Goal: Task Accomplishment & Management: Complete application form

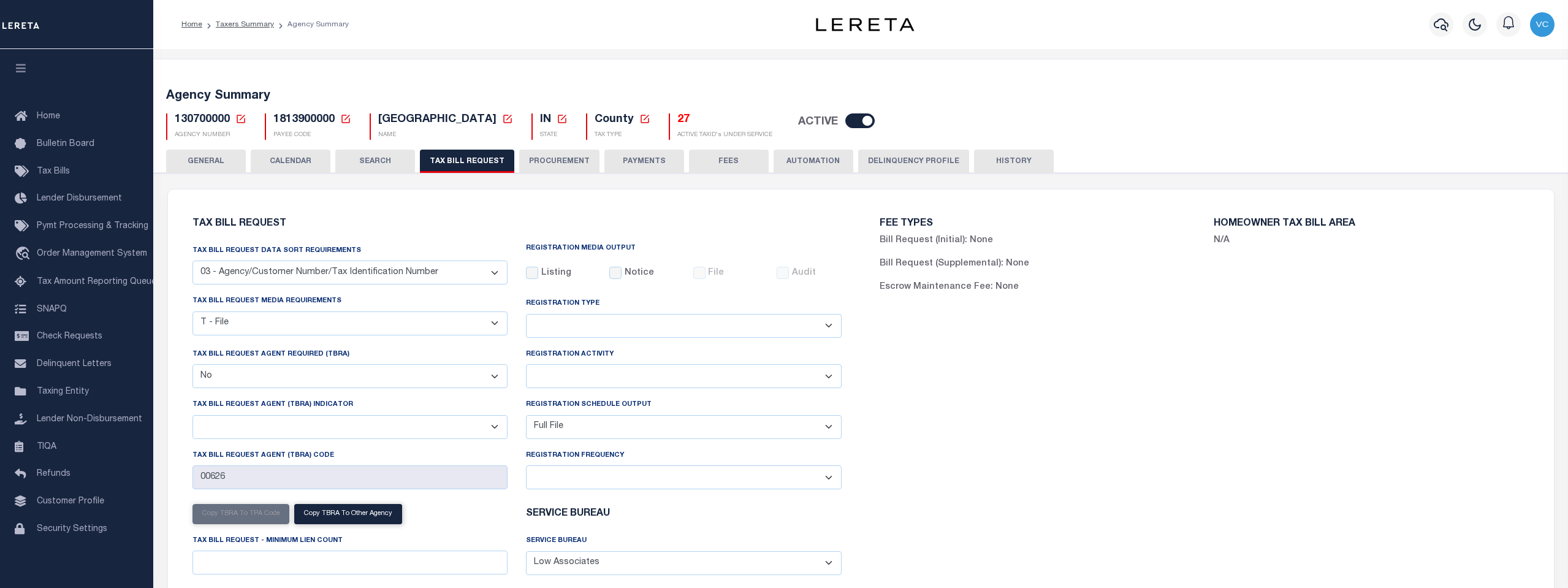
select select "27"
select select "22"
select select "false"
select select "1"
select select
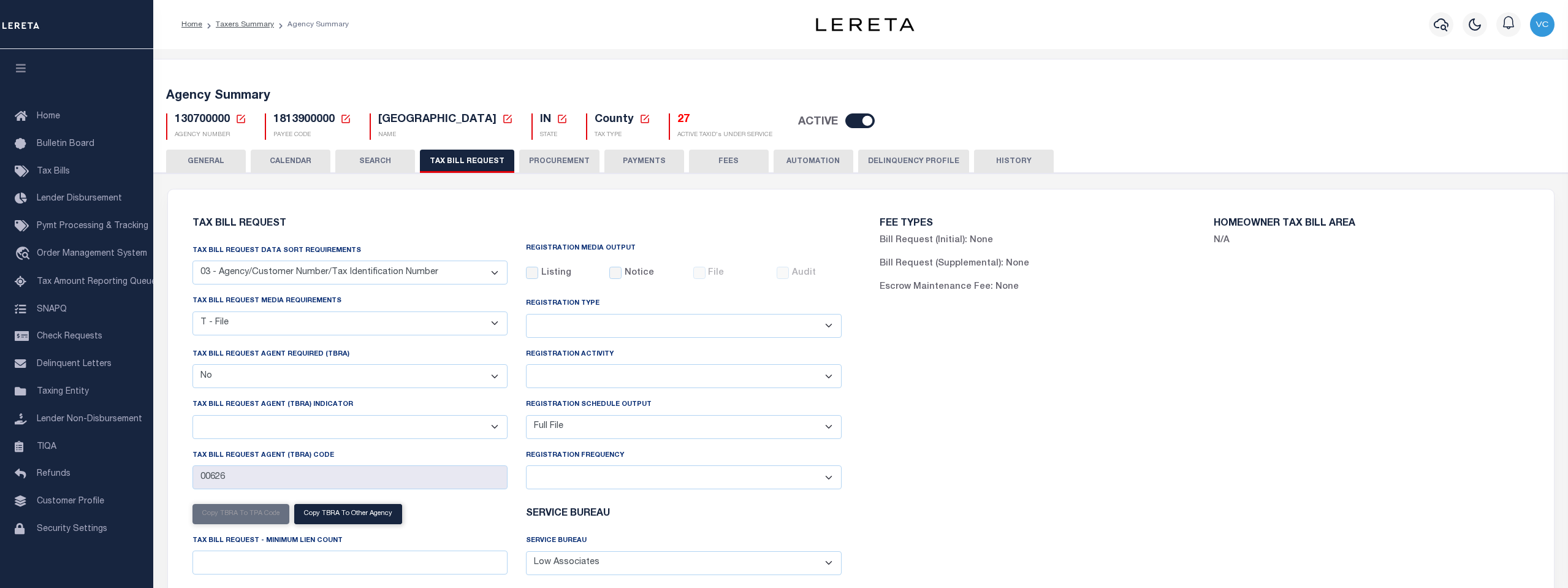
select select "1801743001"
select select "1"
click at [239, 122] on icon at bounding box center [241, 119] width 9 height 9
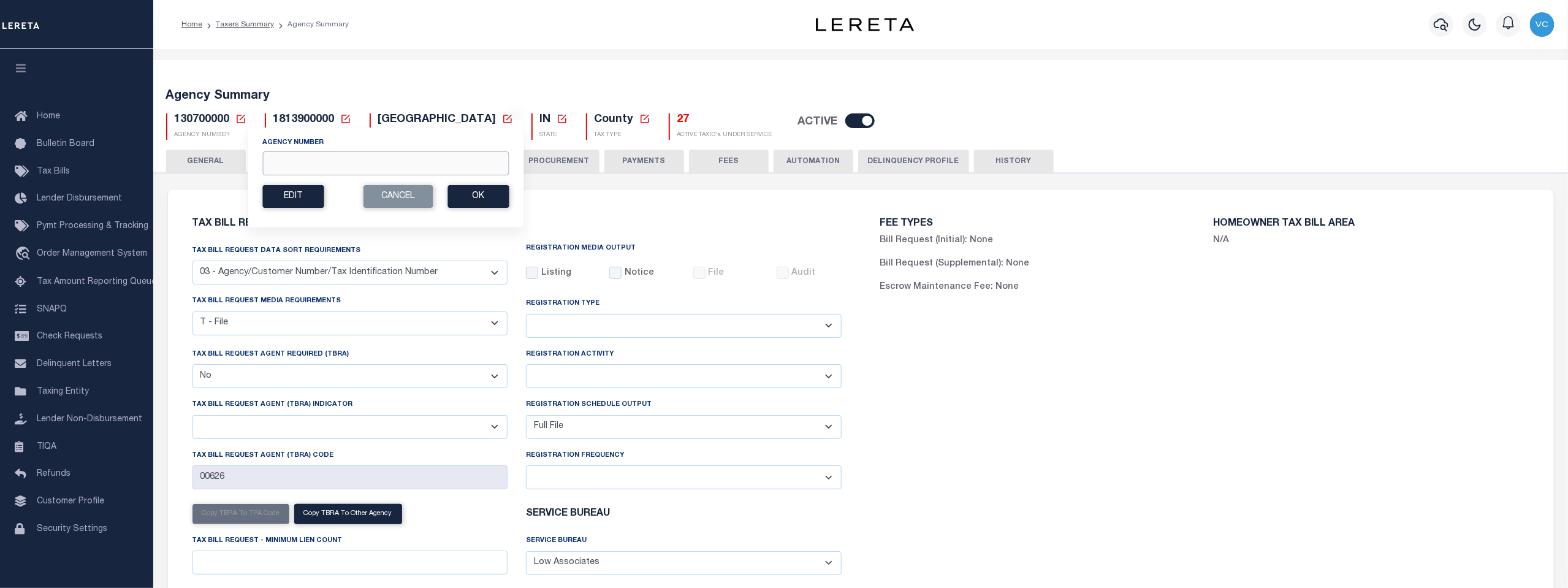
click at [276, 163] on input "Agency Number" at bounding box center [385, 163] width 247 height 24
type input "270020000"
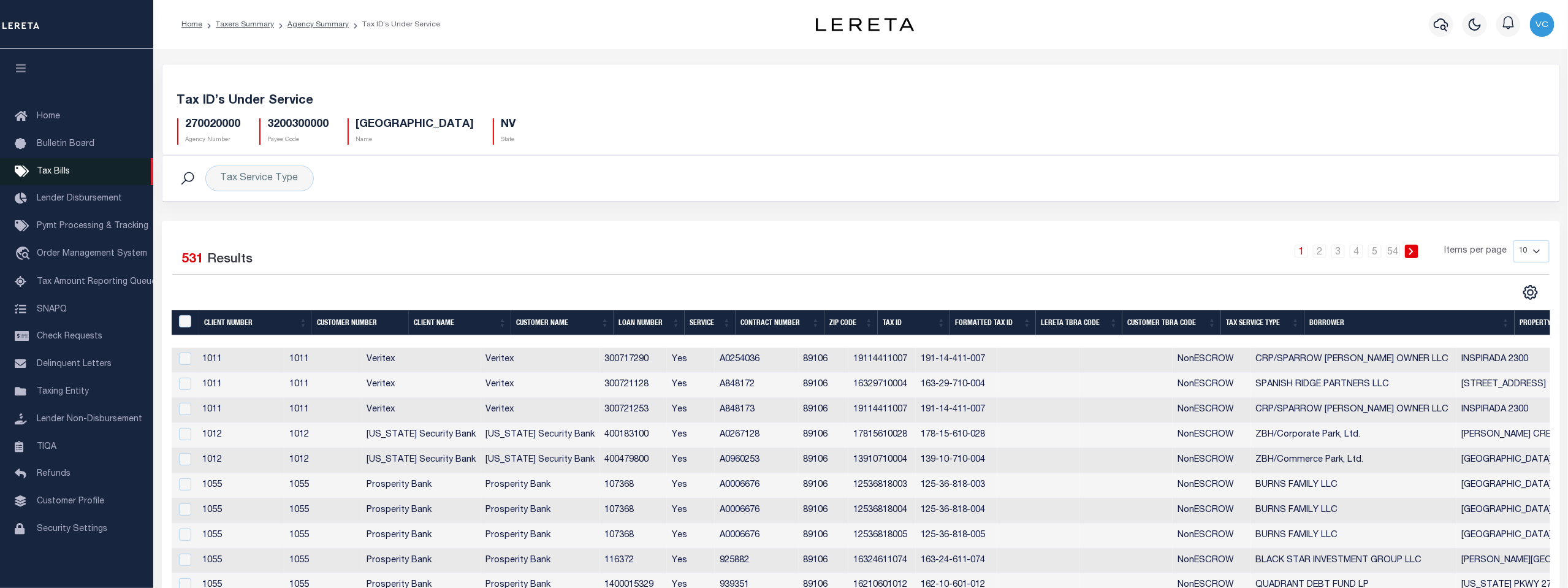
click at [49, 176] on span "Tax Bills" at bounding box center [53, 172] width 33 height 9
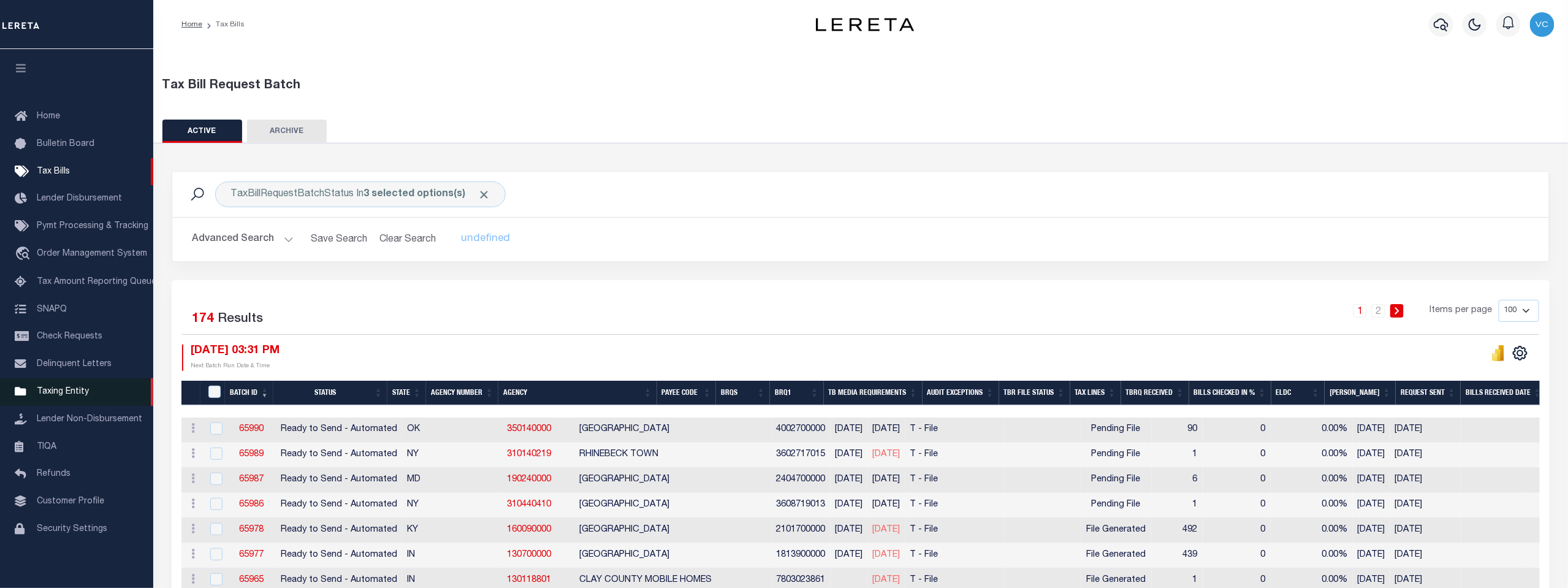
click at [48, 397] on span "Taxing Entity" at bounding box center [63, 392] width 52 height 9
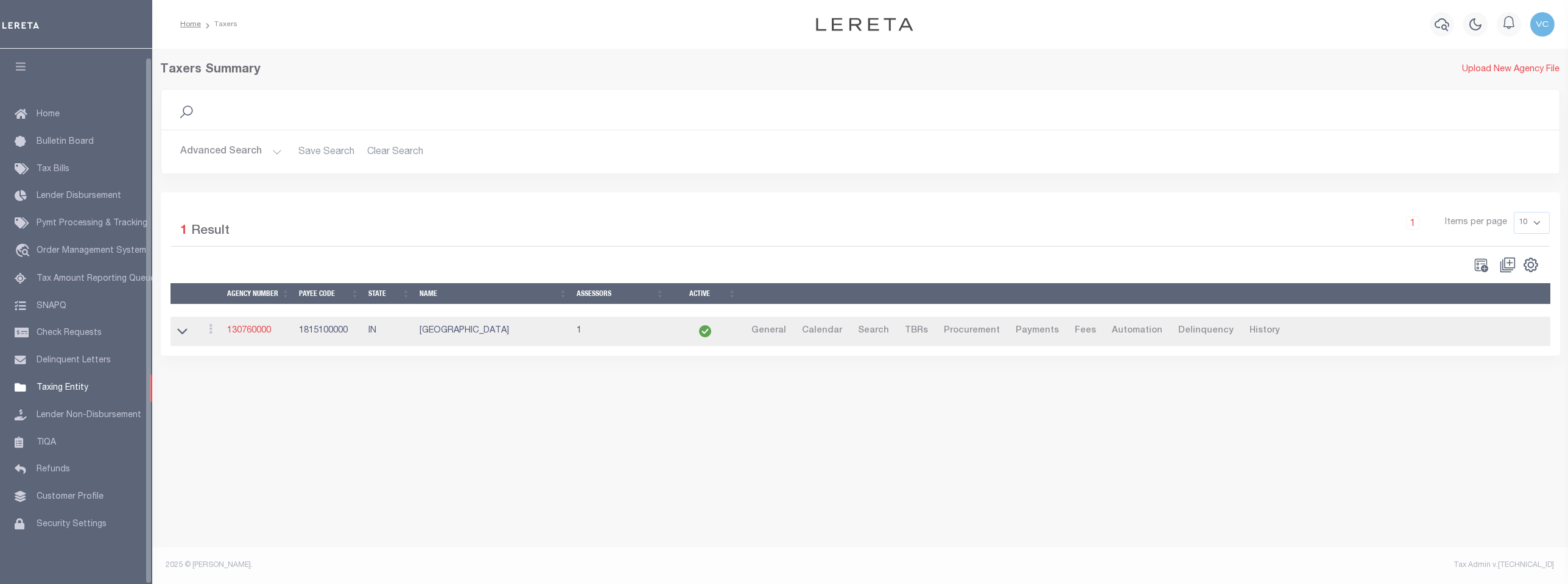
scroll to position [9, 0]
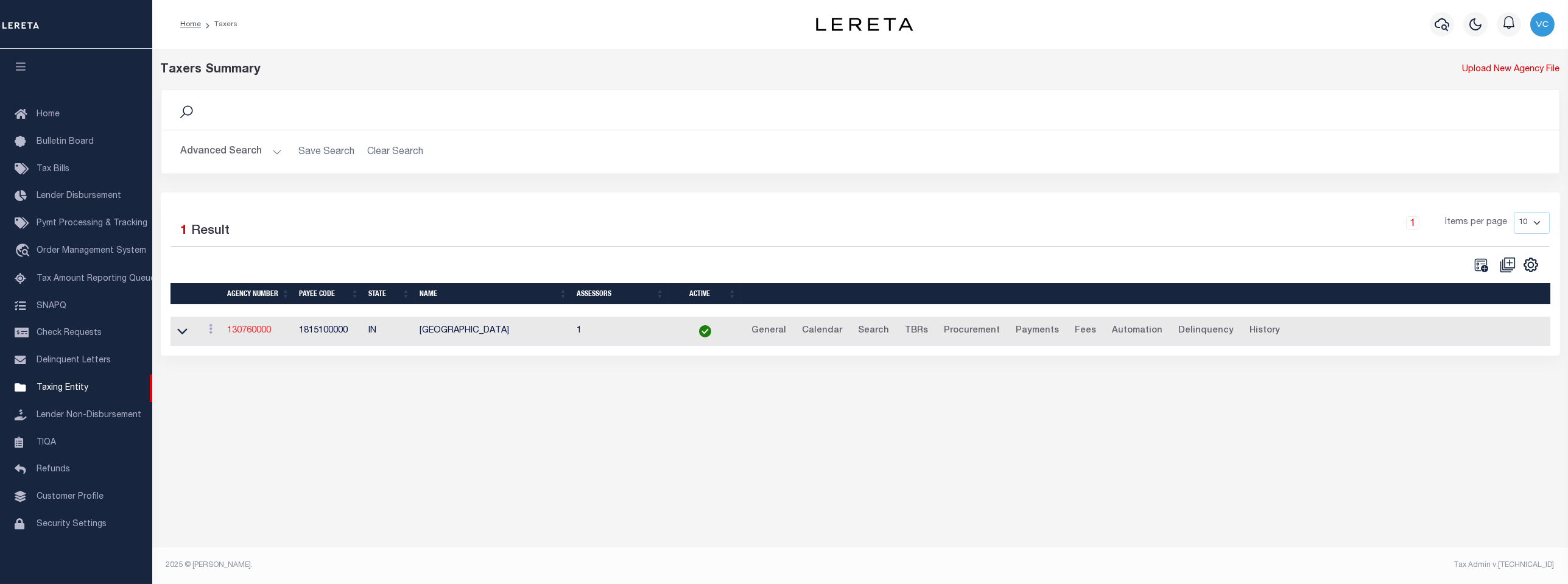
click at [245, 332] on link "130760000" at bounding box center [249, 331] width 44 height 9
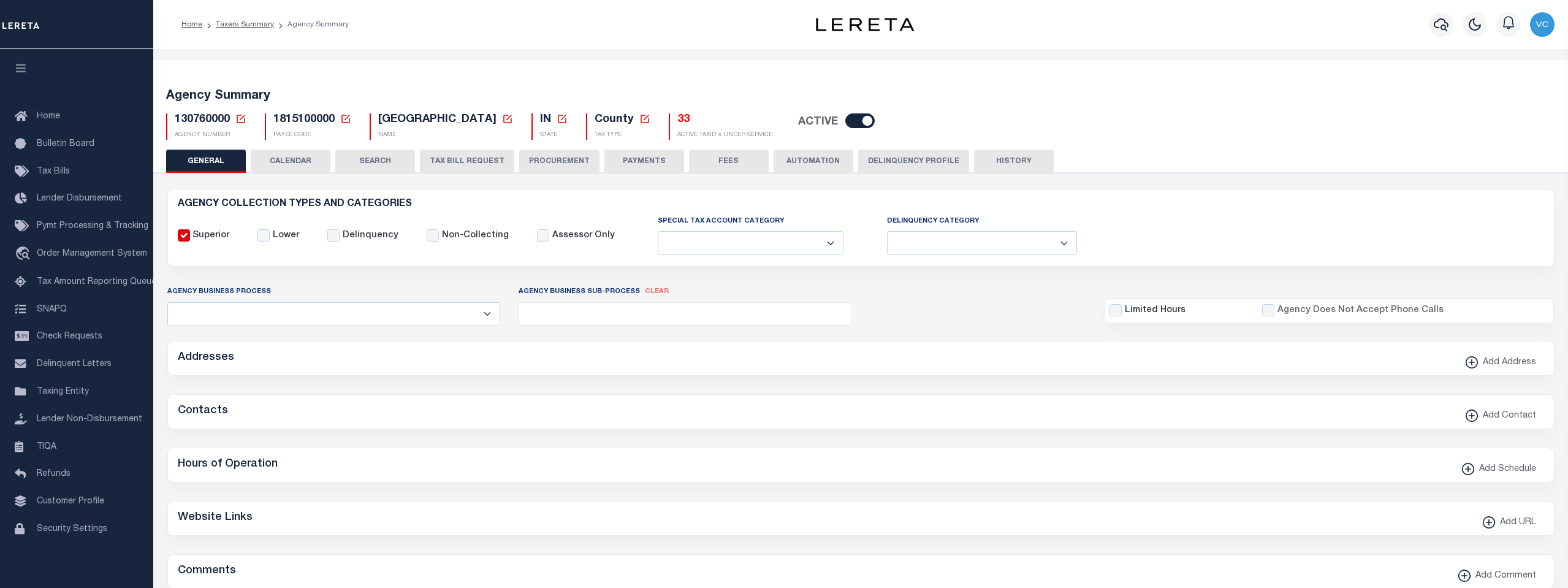
select select
drag, startPoint x: 242, startPoint y: 118, endPoint x: 250, endPoint y: 127, distance: 12.0
click at [242, 118] on icon at bounding box center [241, 119] width 11 height 11
click at [0, 0] on input "Agency Number" at bounding box center [0, 0] width 0 height 0
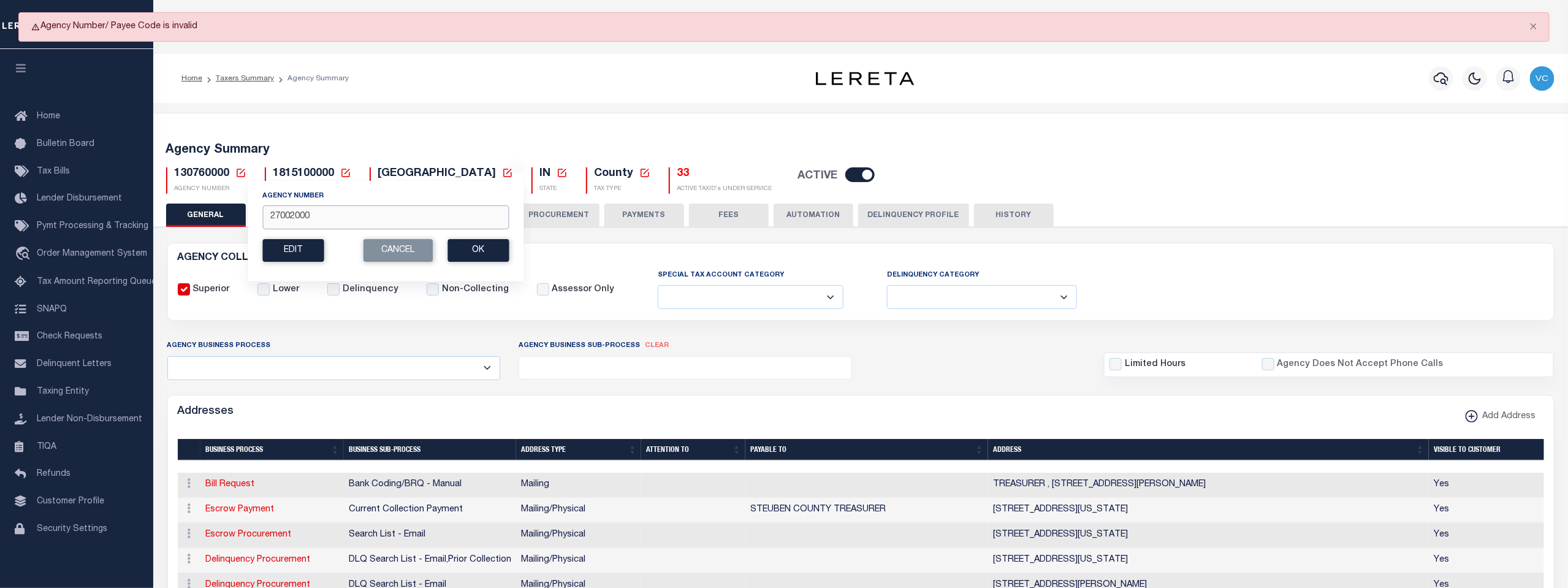
click at [314, 217] on input "27002000" at bounding box center [385, 217] width 247 height 24
type input "270020000"
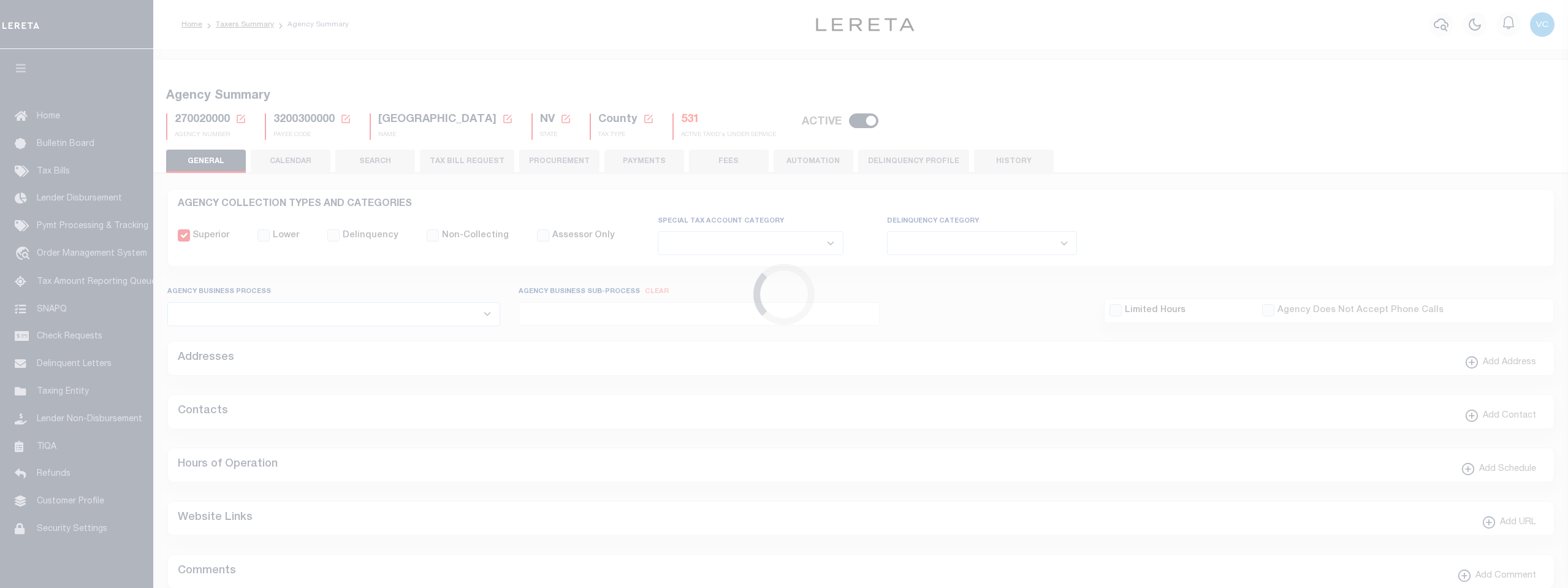
select select
click at [681, 123] on h5 "531" at bounding box center [729, 120] width 95 height 14
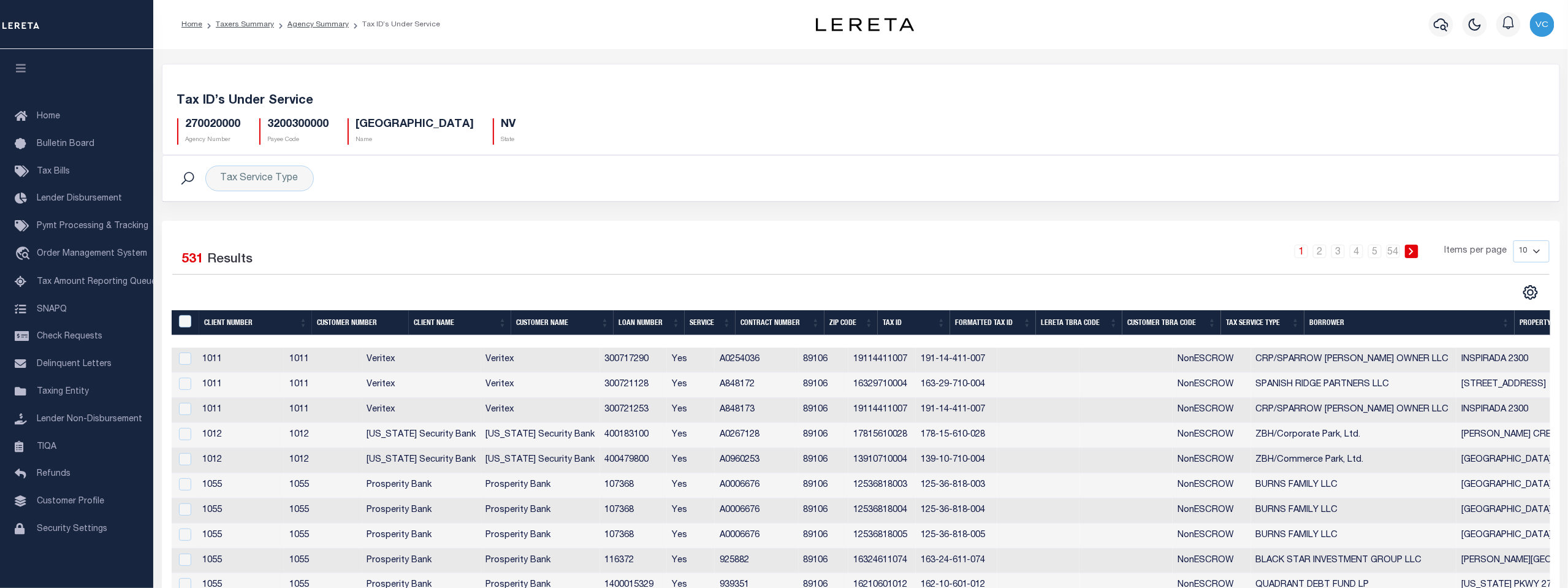
click at [1245, 318] on th "Tax Service Type" at bounding box center [1263, 323] width 83 height 25
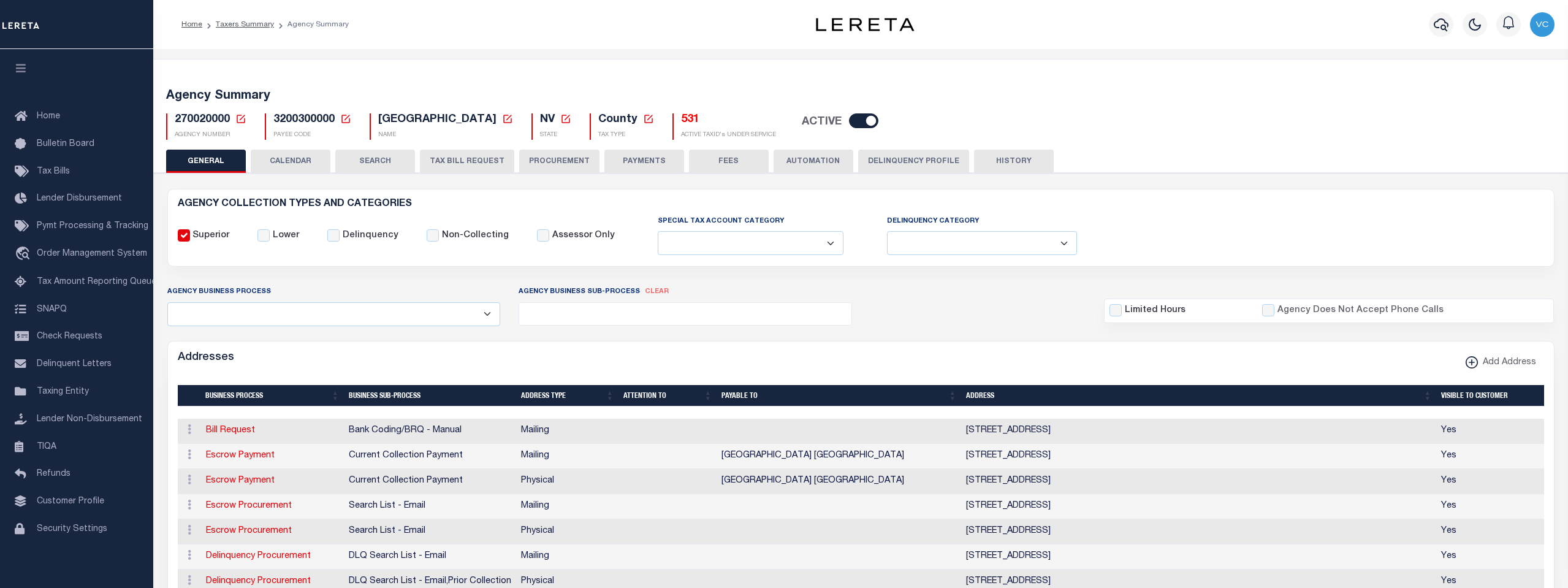
select select
click at [239, 122] on icon at bounding box center [241, 119] width 9 height 9
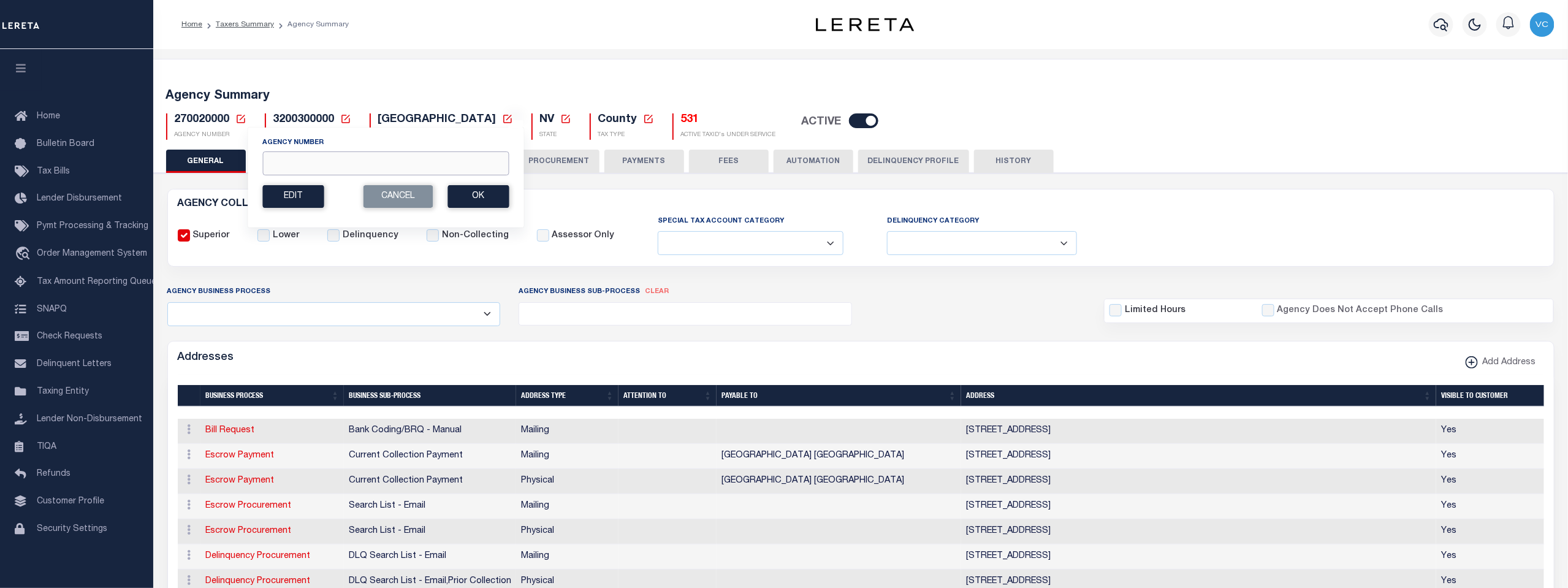
click at [269, 156] on input "Agency Number" at bounding box center [385, 163] width 247 height 24
type input "090260000"
click at [464, 198] on button "Ok" at bounding box center [478, 196] width 61 height 23
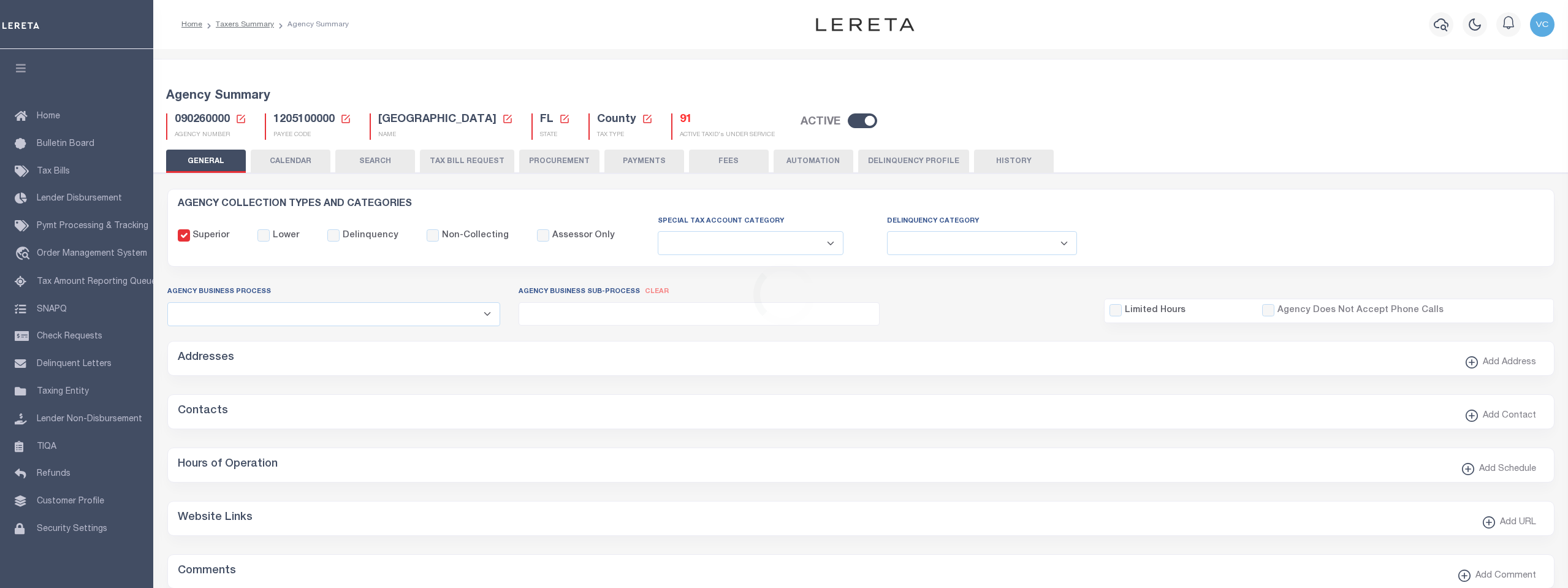
select select
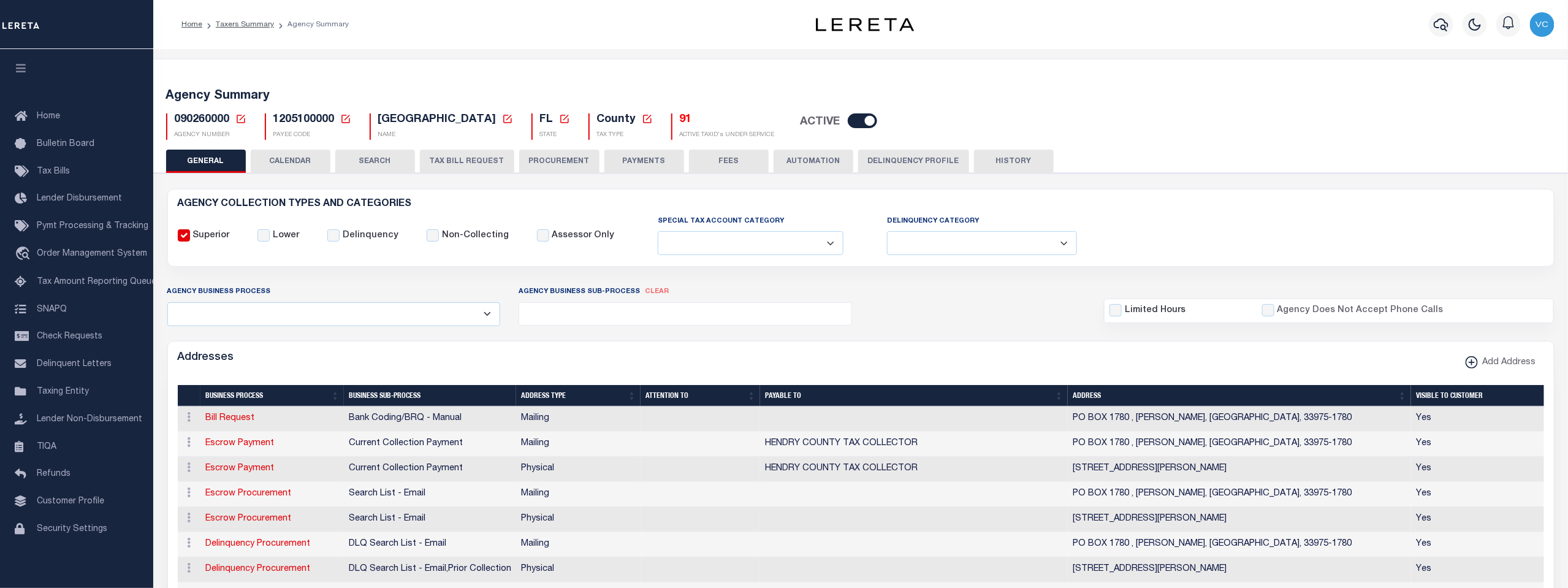
click at [458, 158] on button "TAX BILL REQUEST" at bounding box center [467, 161] width 94 height 24
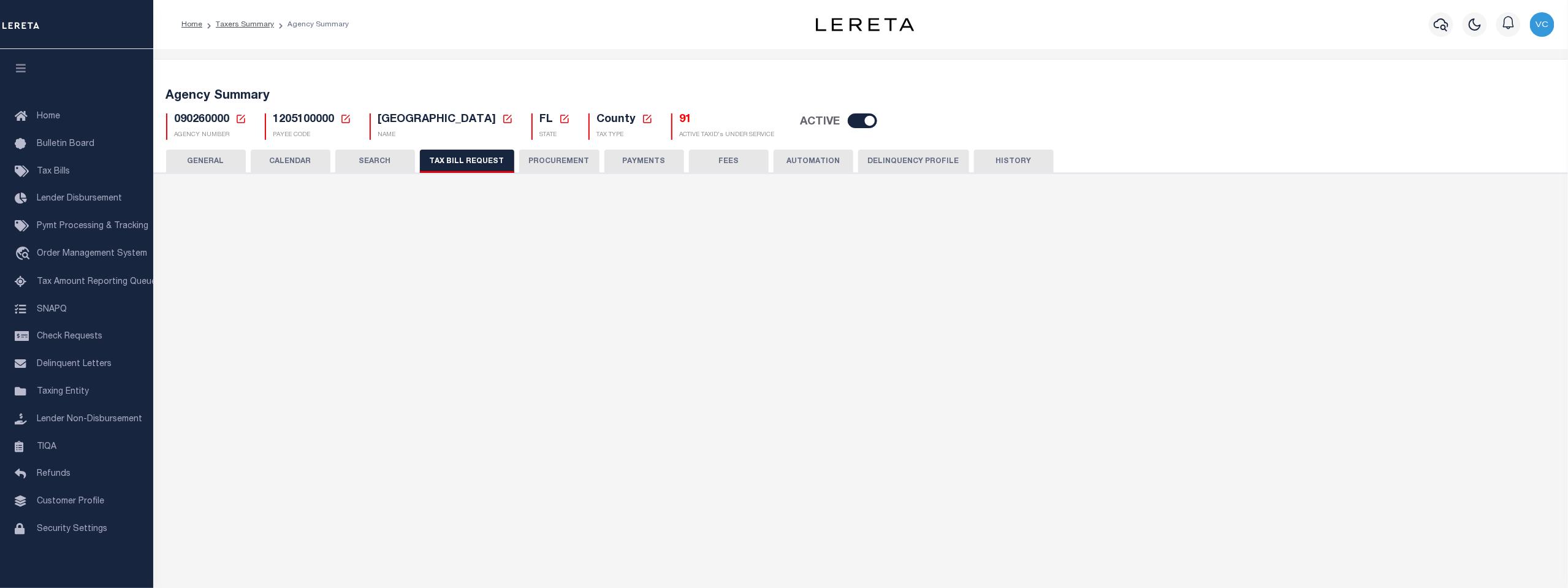
select select "27"
checkbox input "false"
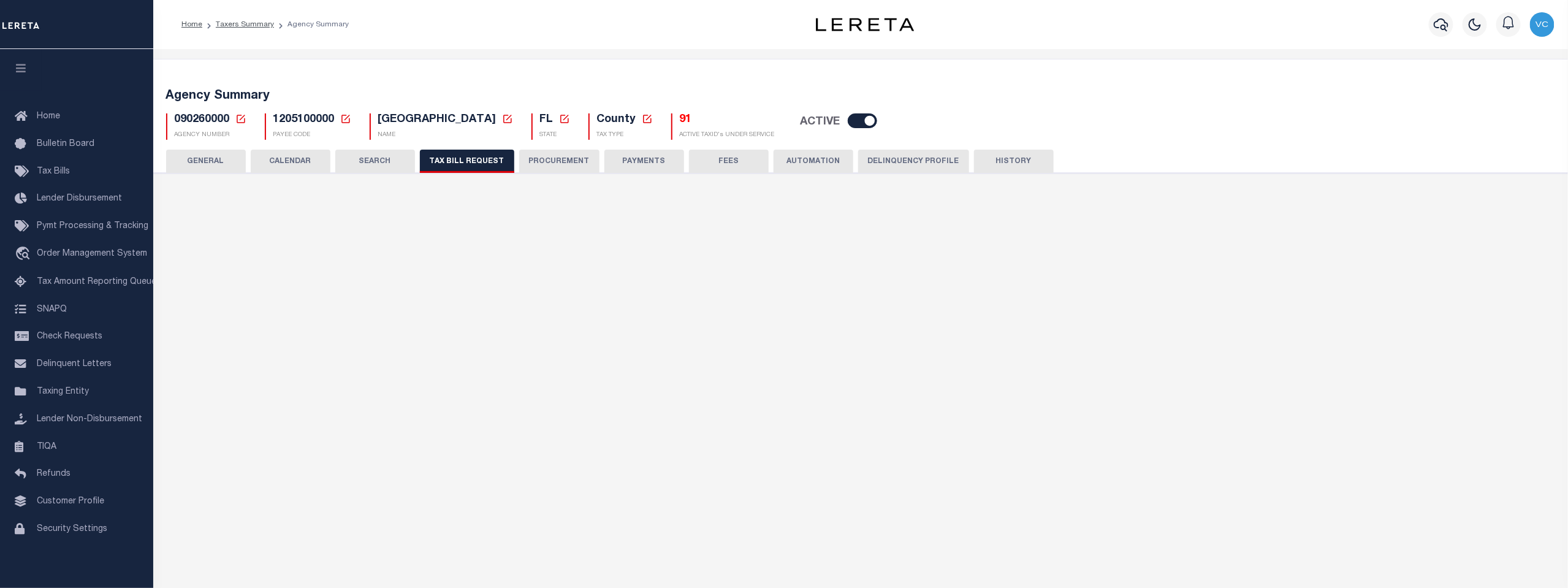
select select "22"
select select "true"
select select "13"
type input "000082"
select select
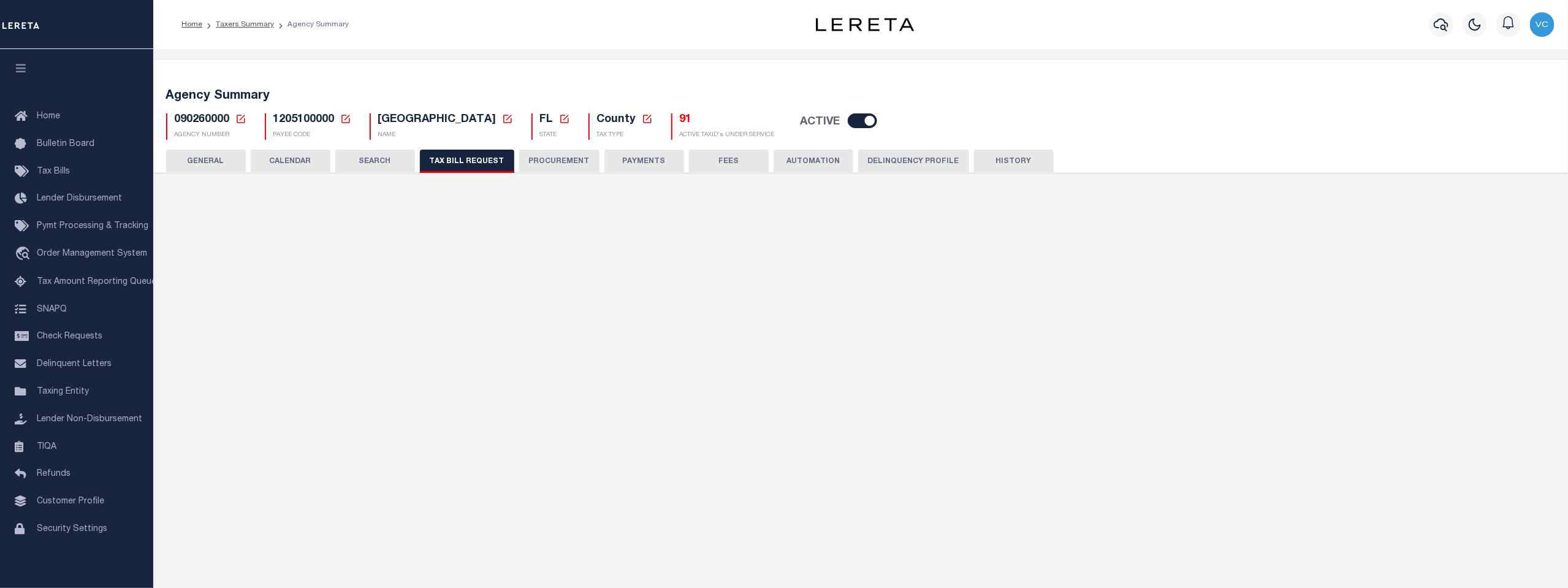
select select "7803021001"
select select "2"
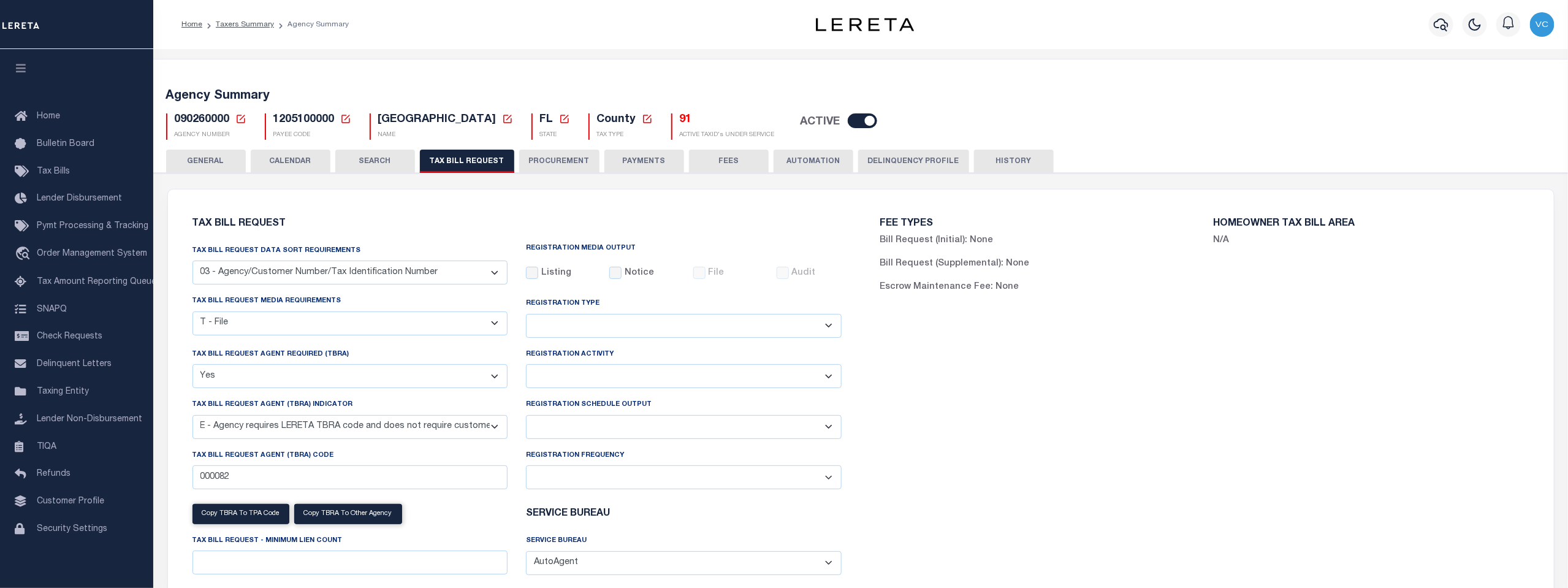
click at [827, 428] on select "Delta File Full File" at bounding box center [684, 427] width 316 height 24
select select "1"
click at [526, 416] on select "Delta File Full File" at bounding box center [684, 427] width 316 height 24
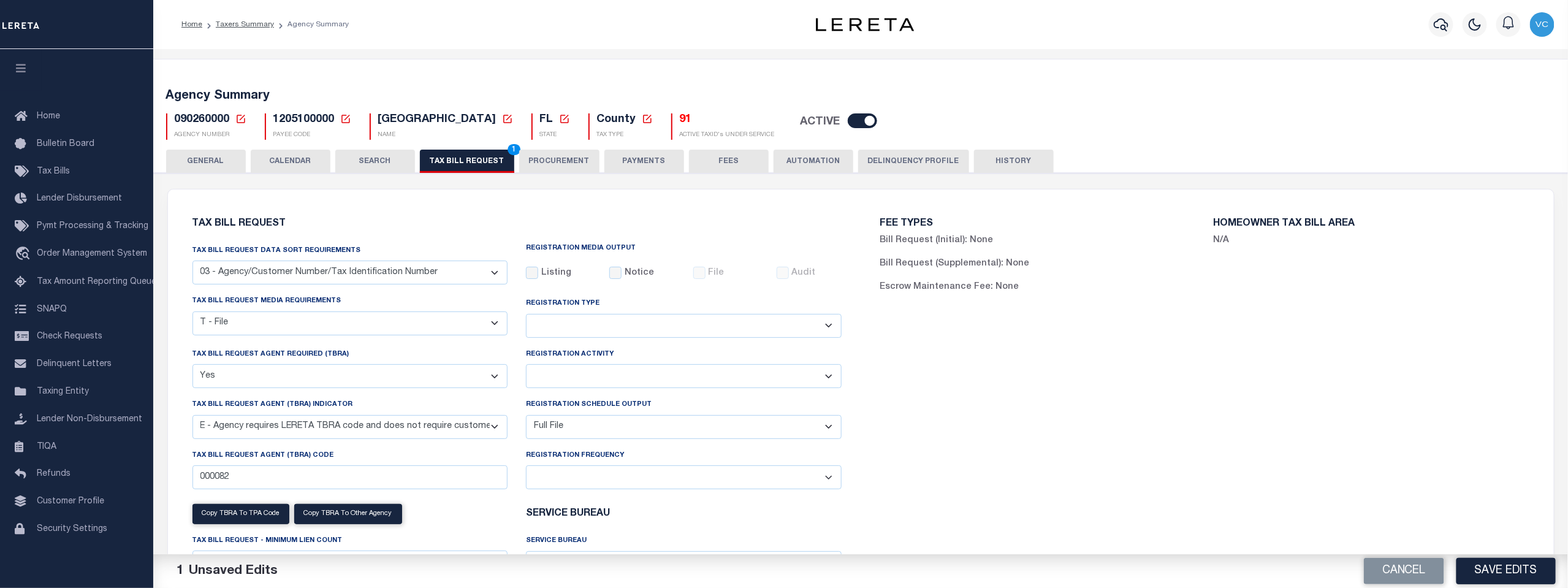
click at [495, 150] on button "TAX BILL REQUEST 1" at bounding box center [467, 161] width 94 height 24
click at [1494, 575] on button "Save Edits" at bounding box center [1506, 571] width 99 height 26
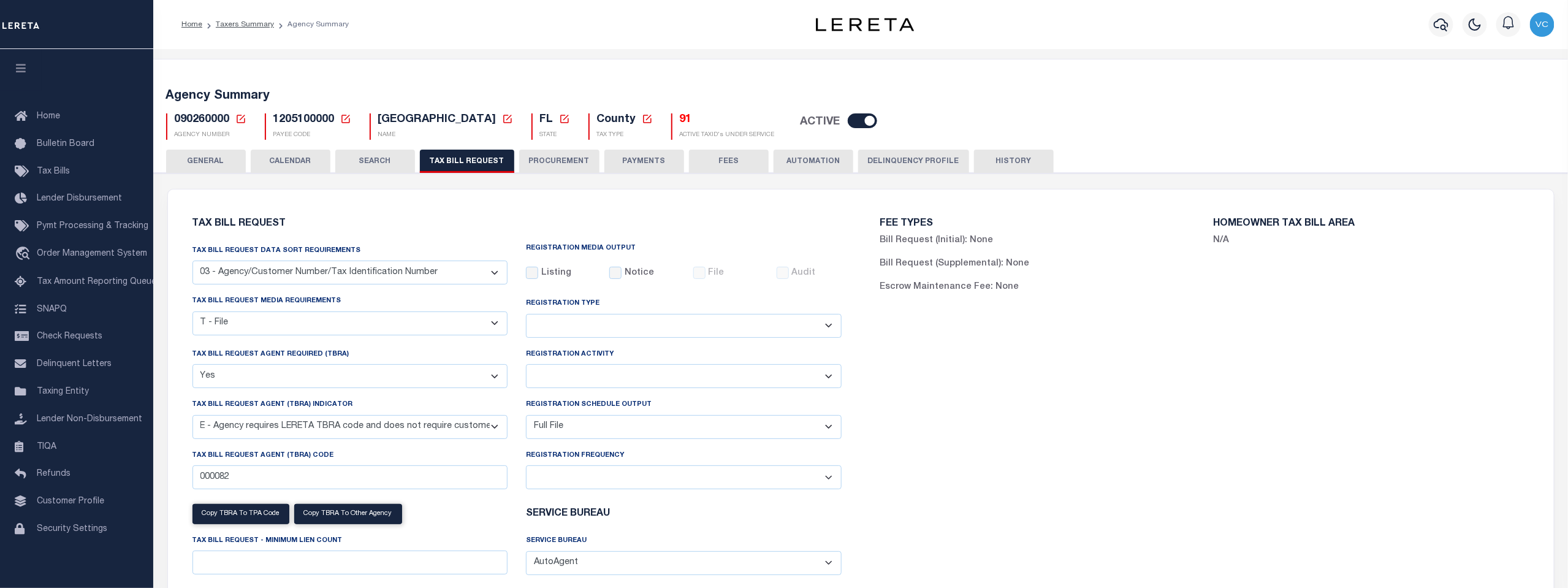
click at [243, 121] on icon at bounding box center [241, 119] width 11 height 11
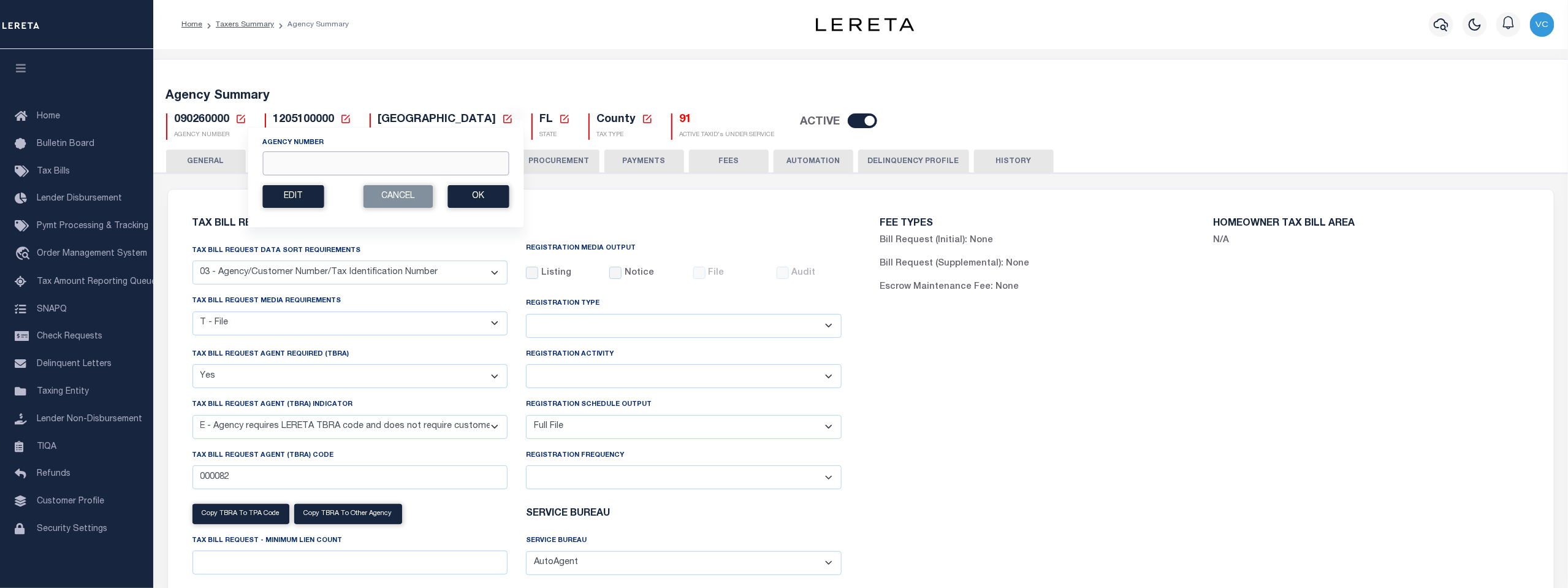
click at [269, 156] on input "Agency Number" at bounding box center [385, 163] width 247 height 24
type input "450810202"
click at [477, 198] on button "Ok" at bounding box center [478, 196] width 61 height 23
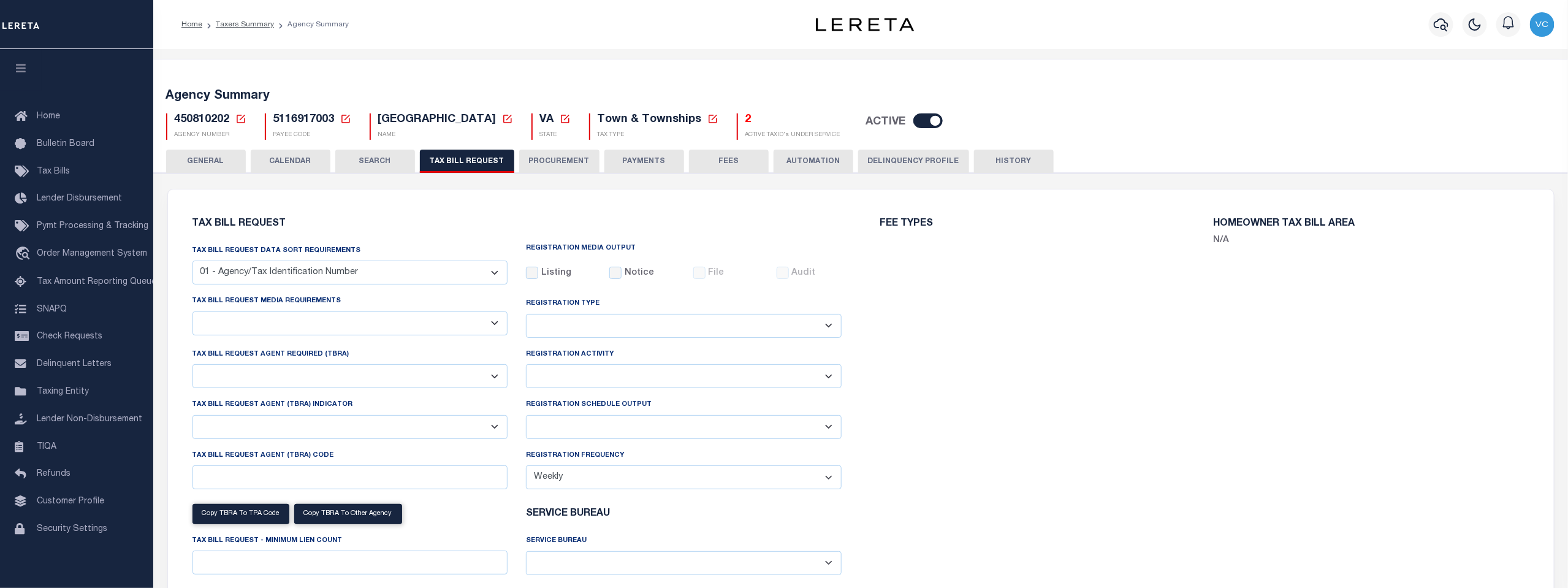
select select "29"
checkbox input "false"
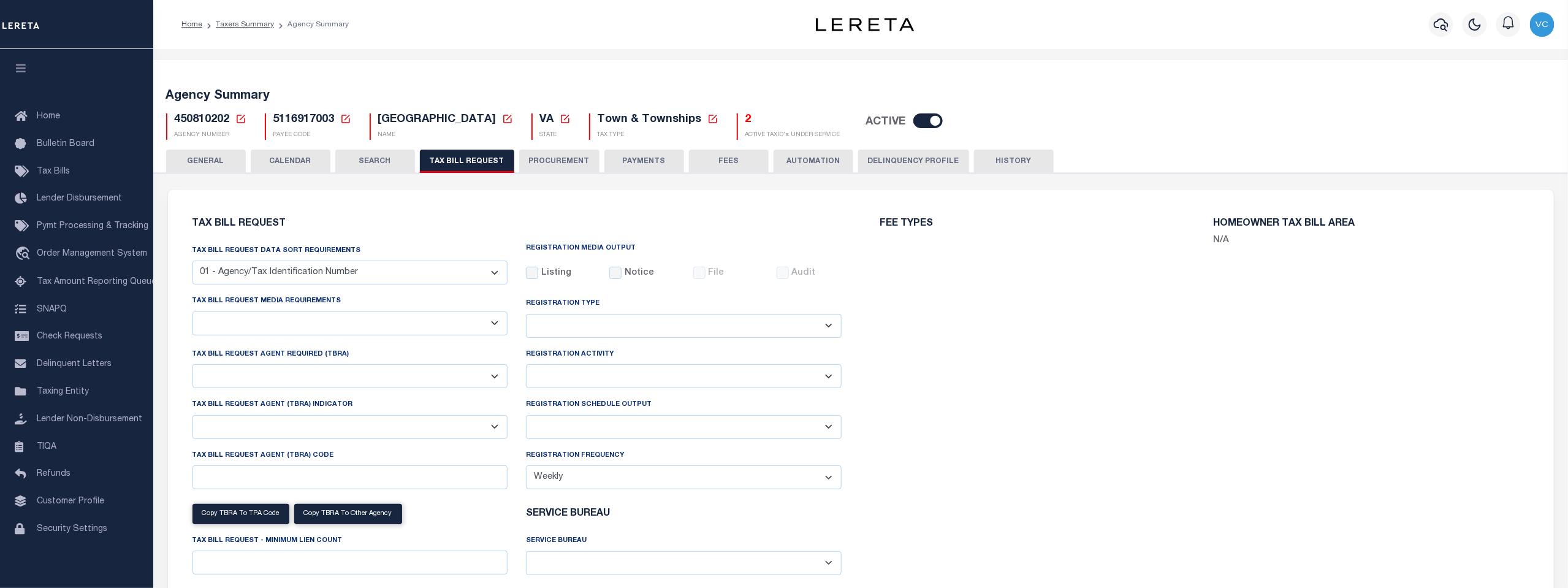
select select "22"
select select "false"
select select
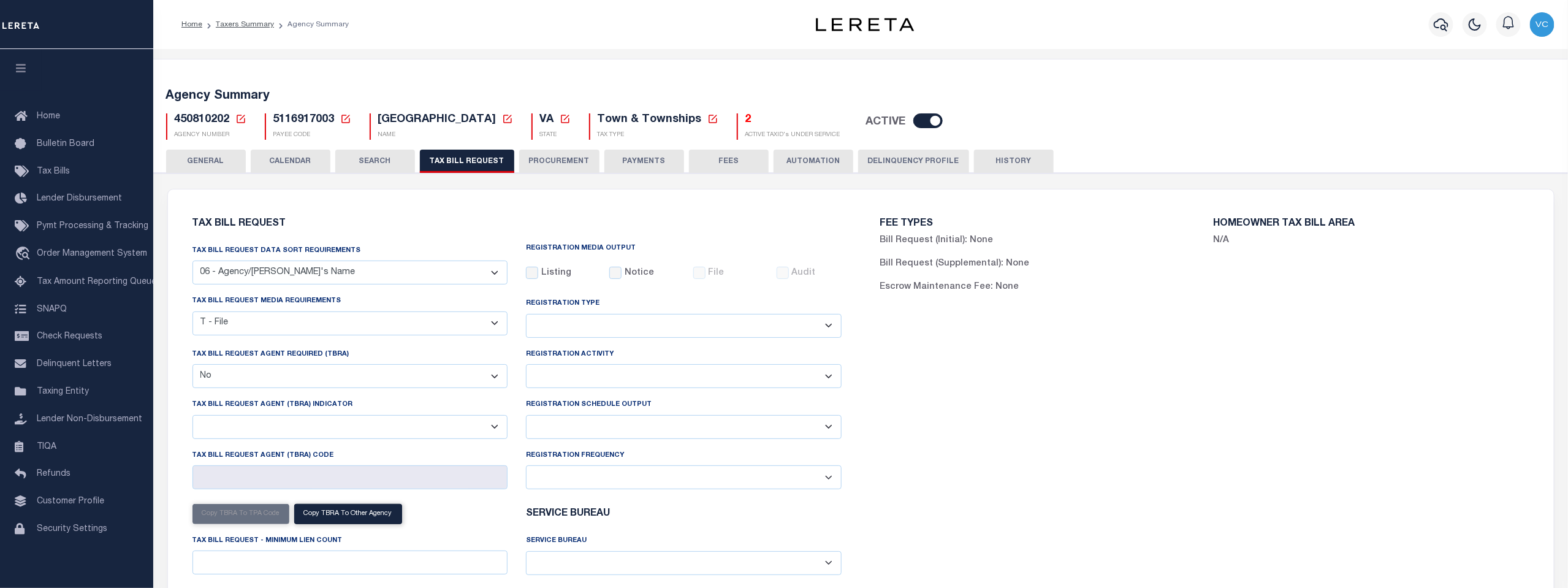
click at [1545, 30] on img "button" at bounding box center [1543, 24] width 24 height 24
click at [1480, 90] on span "Sign out" at bounding box center [1493, 87] width 35 height 9
